Goal: Entertainment & Leisure: Consume media (video, audio)

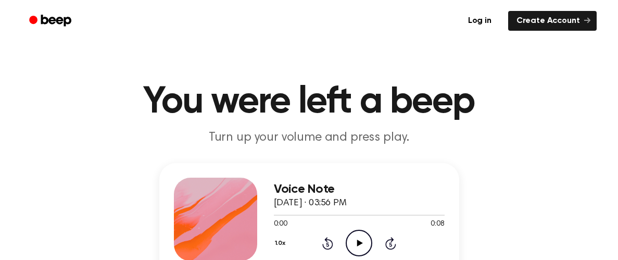
click at [358, 238] on icon "Play Audio" at bounding box center [359, 242] width 27 height 27
click at [356, 239] on icon "Play Audio" at bounding box center [359, 242] width 27 height 27
click at [361, 237] on icon "Play Audio" at bounding box center [359, 242] width 27 height 27
click at [355, 239] on icon "Play Audio" at bounding box center [359, 242] width 27 height 27
click at [354, 239] on icon "Play Audio" at bounding box center [359, 242] width 27 height 27
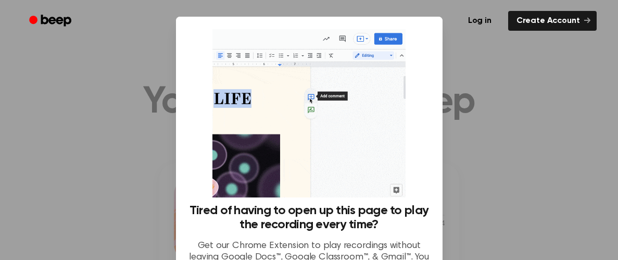
click at [491, 185] on div at bounding box center [309, 130] width 618 height 260
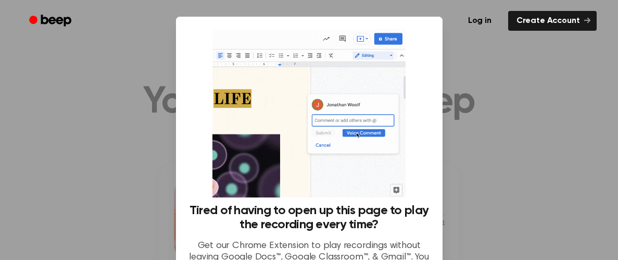
click at [549, 110] on div at bounding box center [309, 130] width 618 height 260
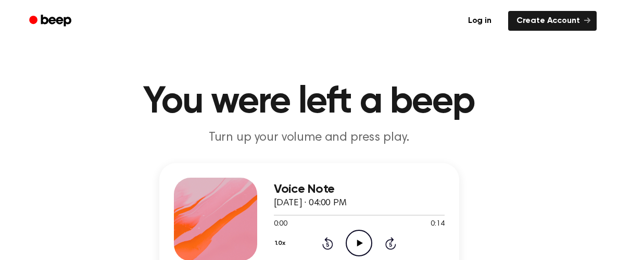
click at [360, 239] on icon "Play Audio" at bounding box center [359, 242] width 27 height 27
